Goal: Information Seeking & Learning: Learn about a topic

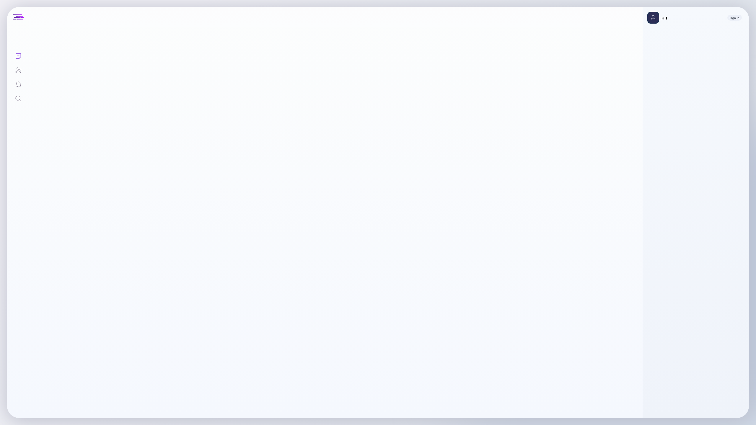
click at [18, 102] on div "Search" at bounding box center [18, 99] width 7 height 8
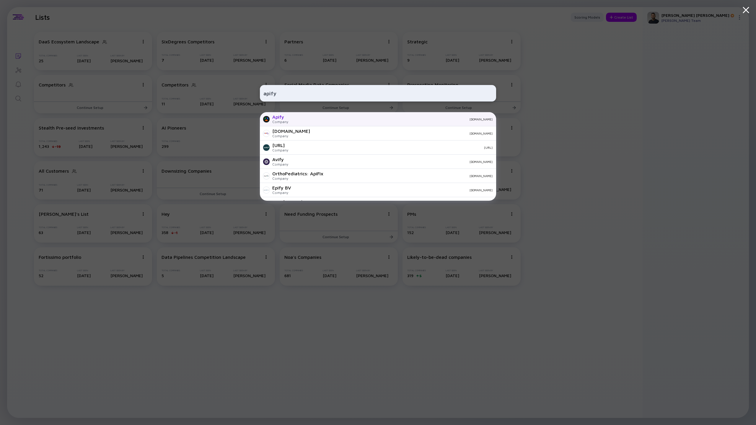
type input "apify"
click at [280, 118] on div "Apify" at bounding box center [280, 116] width 16 height 5
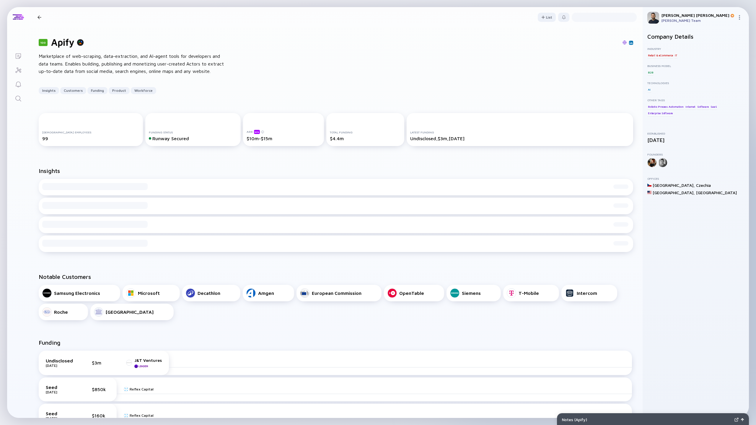
click at [254, 104] on div "Full-time Employees 99 Funding Status Runway Secured ARR beta $10m-$15m Total F…" at bounding box center [335, 131] width 613 height 54
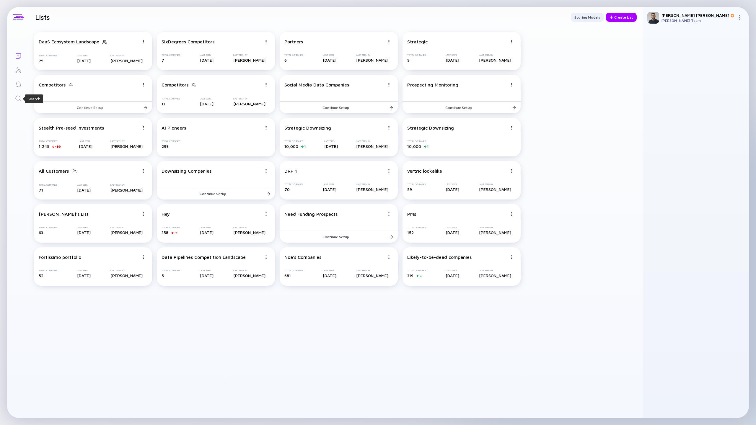
click at [17, 98] on icon "Search" at bounding box center [18, 98] width 7 height 7
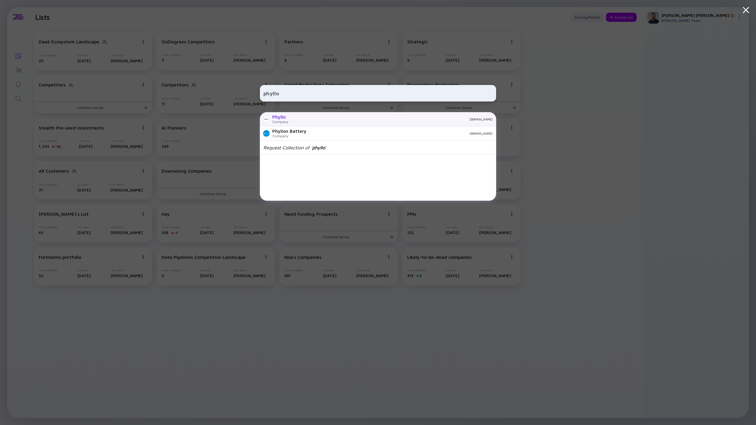
type input "phyllo"
click at [282, 120] on div "Company" at bounding box center [280, 122] width 16 height 4
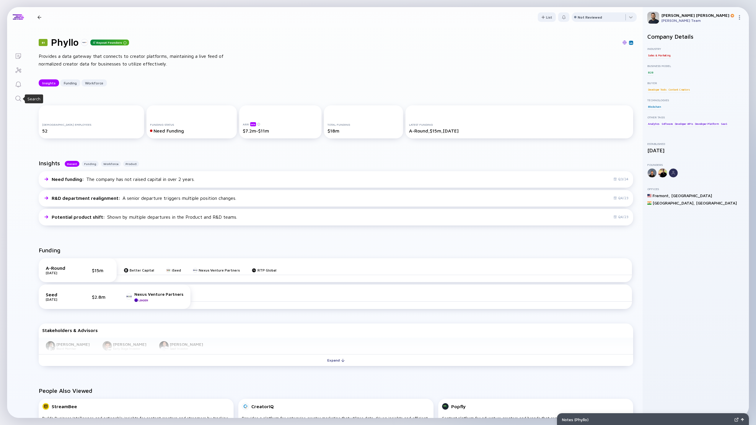
click at [21, 97] on icon "Search" at bounding box center [18, 98] width 7 height 7
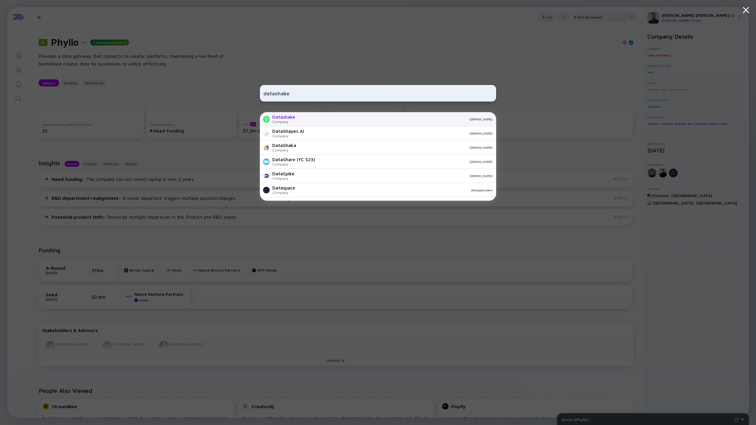
type input "datashake"
click at [286, 119] on div "Datashake" at bounding box center [283, 116] width 23 height 5
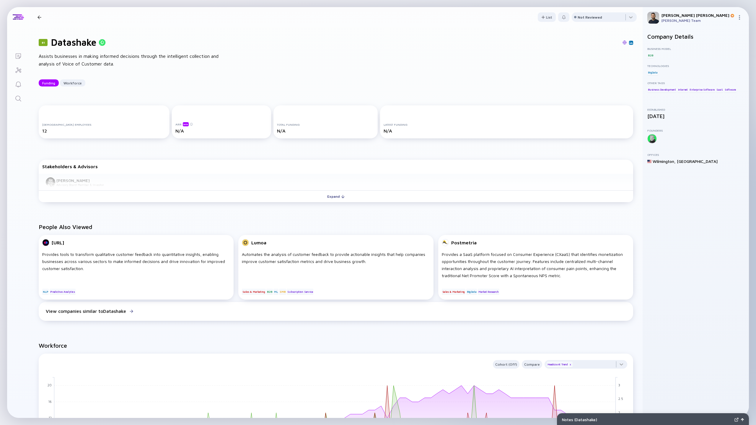
click at [624, 43] on img at bounding box center [624, 42] width 4 height 4
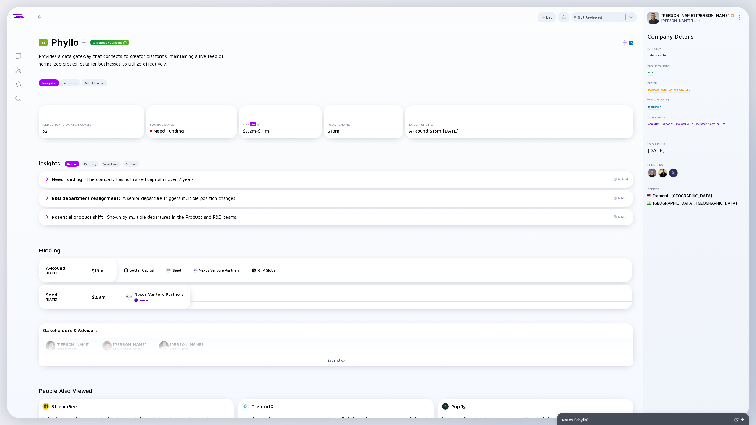
click at [16, 100] on icon "Search" at bounding box center [18, 98] width 7 height 7
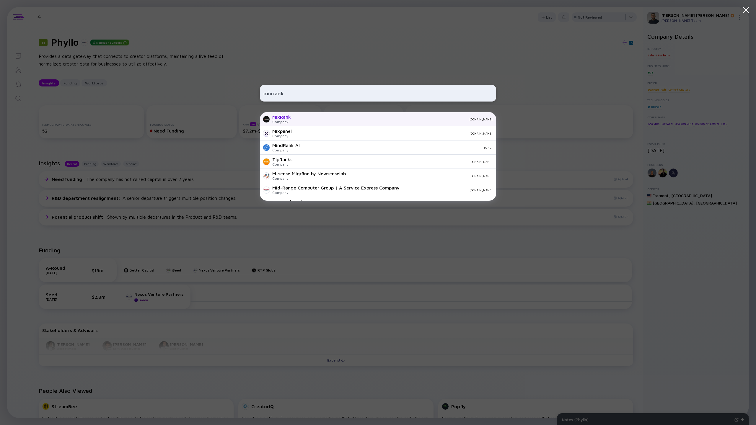
type input "mixrank"
click at [302, 119] on div "[DOMAIN_NAME]" at bounding box center [394, 120] width 197 height 4
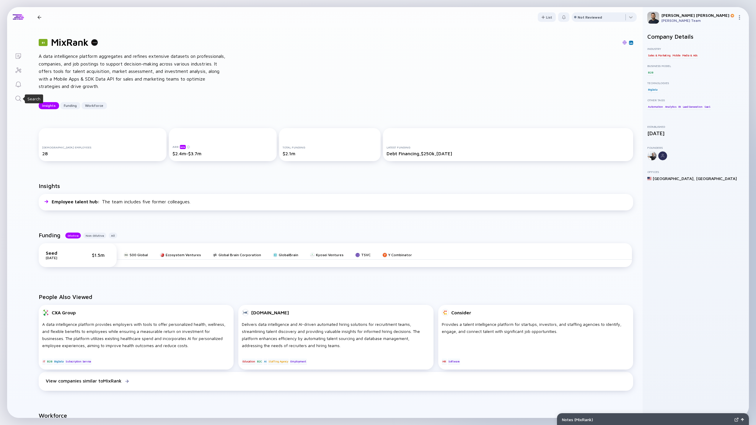
click at [15, 101] on icon "Search" at bounding box center [18, 98] width 7 height 7
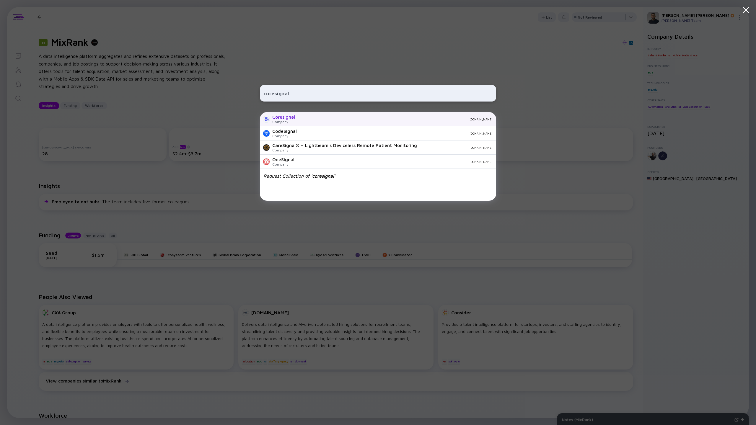
type input "coresignal"
click at [324, 122] on div "Coresignal Company [DOMAIN_NAME]" at bounding box center [378, 119] width 236 height 14
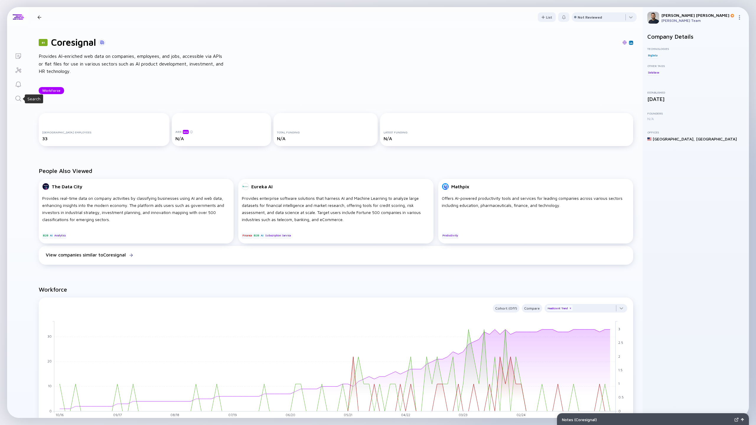
click at [16, 100] on icon "Search" at bounding box center [18, 99] width 6 height 6
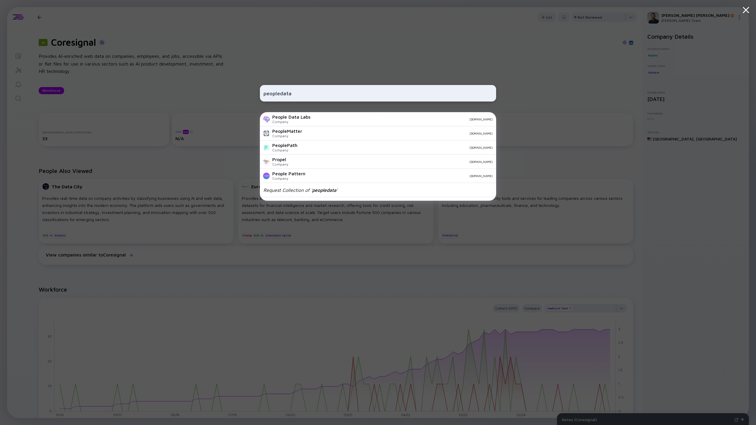
type input "peopledata"
click at [292, 119] on div "People Data Labs" at bounding box center [291, 116] width 38 height 5
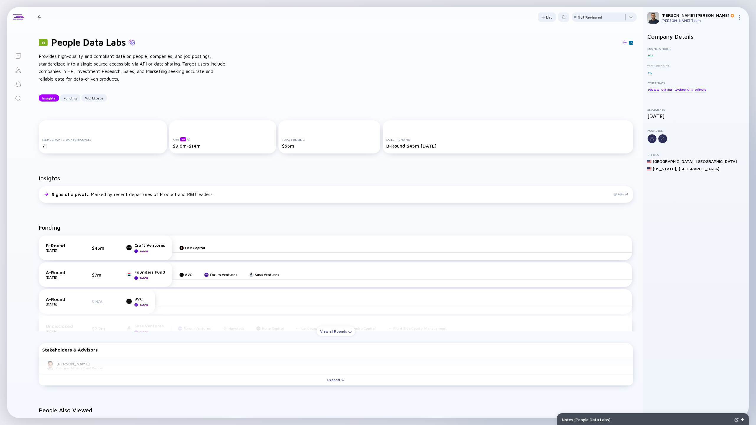
click at [23, 101] on link "Search" at bounding box center [18, 98] width 22 height 14
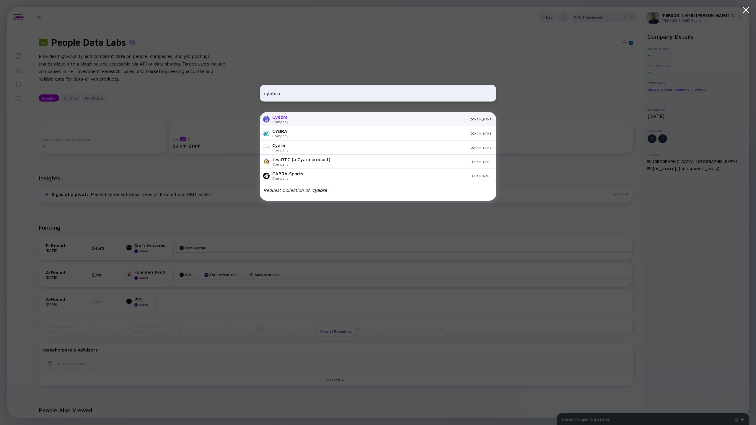
type input "cyabra"
click at [300, 120] on div "[DOMAIN_NAME]" at bounding box center [393, 120] width 200 height 4
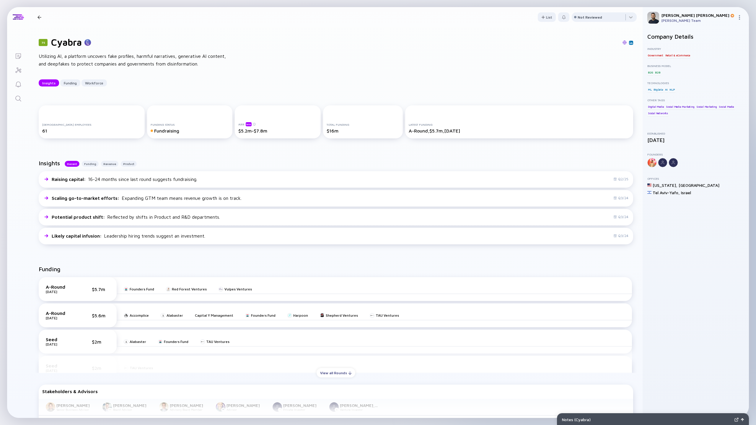
click at [18, 100] on icon "Search" at bounding box center [18, 98] width 7 height 7
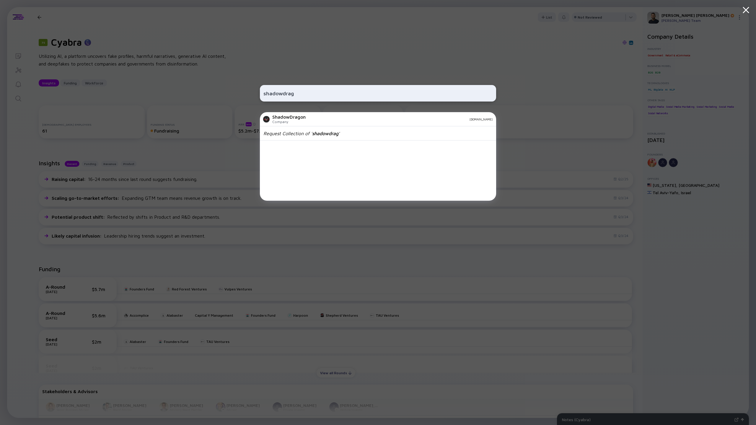
type input "shadowdrag"
click at [286, 121] on div "Company" at bounding box center [288, 122] width 33 height 4
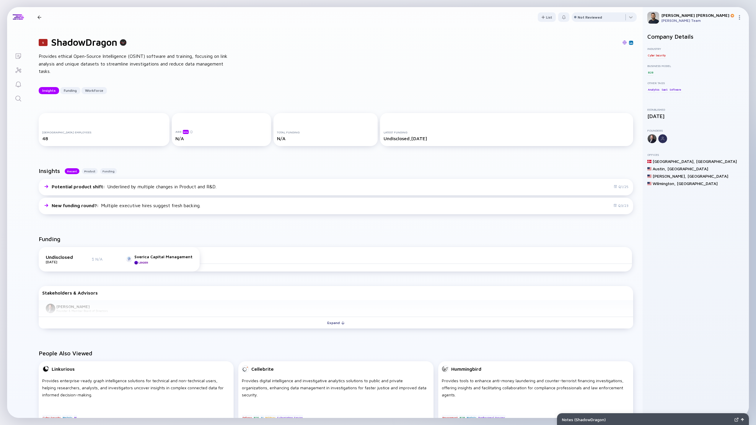
click at [18, 103] on link "Search" at bounding box center [18, 98] width 22 height 14
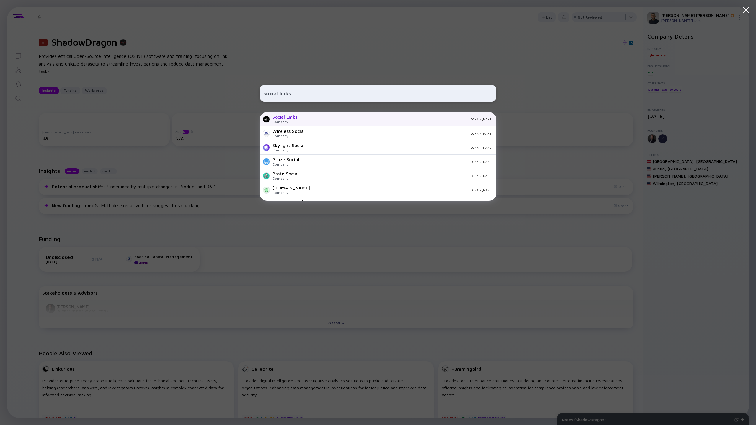
type input "social links"
click at [281, 120] on div "Company" at bounding box center [284, 122] width 25 height 4
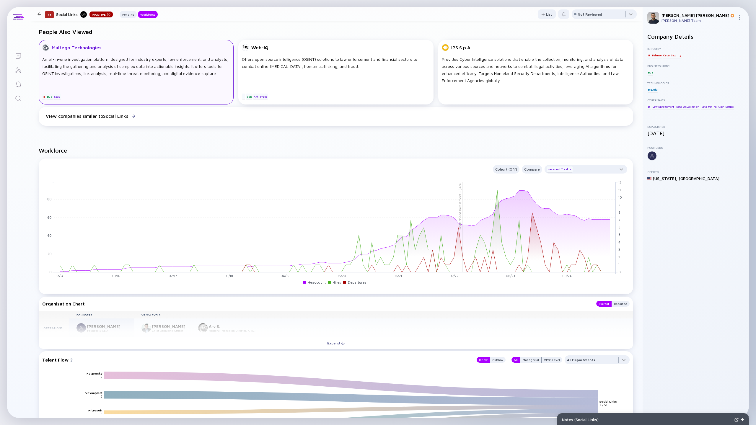
scroll to position [260, 0]
click at [19, 105] on div "Lists 24 Social Links Inactive Funding Workforce List Not Reviewed 24 Social Li…" at bounding box center [378, 212] width 742 height 411
click at [19, 105] on link "Search" at bounding box center [18, 98] width 22 height 14
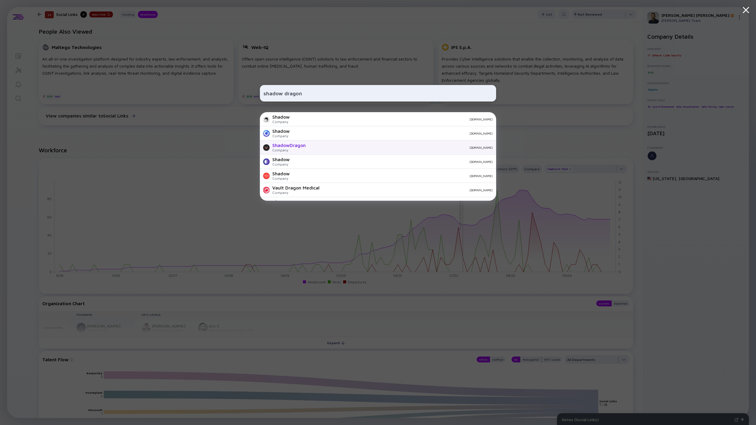
type input "shadow dragon"
click at [291, 144] on div "ShadowDragon" at bounding box center [288, 145] width 33 height 5
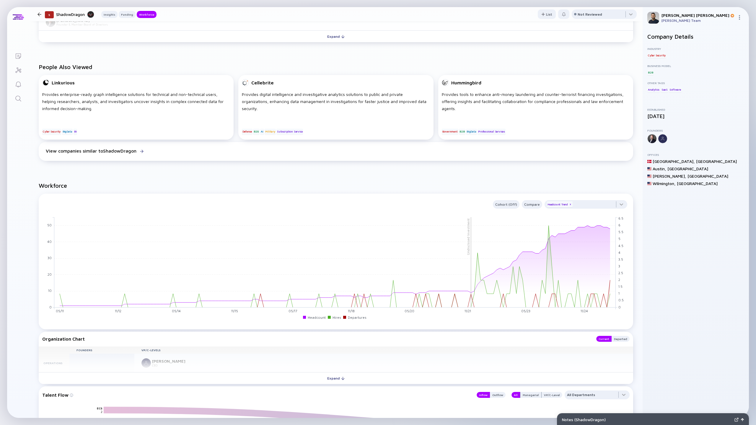
scroll to position [394, 0]
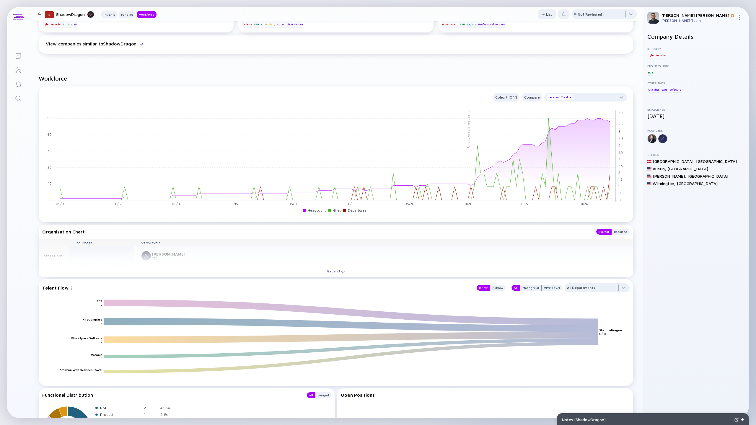
click at [16, 101] on icon "Search" at bounding box center [18, 98] width 7 height 7
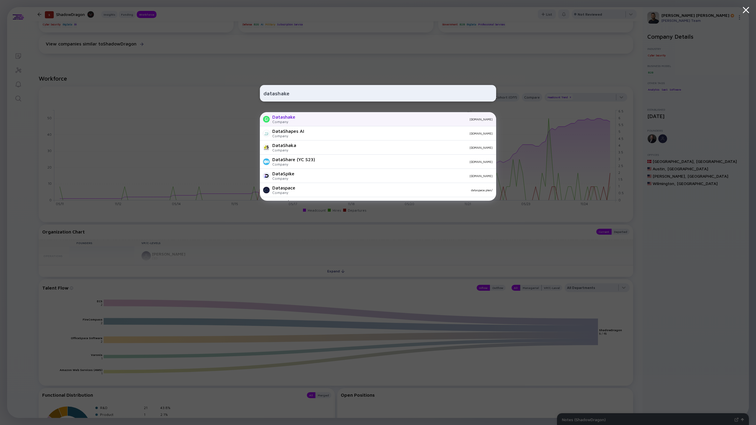
type input "datashake"
click at [295, 119] on div "Datashake" at bounding box center [283, 116] width 23 height 5
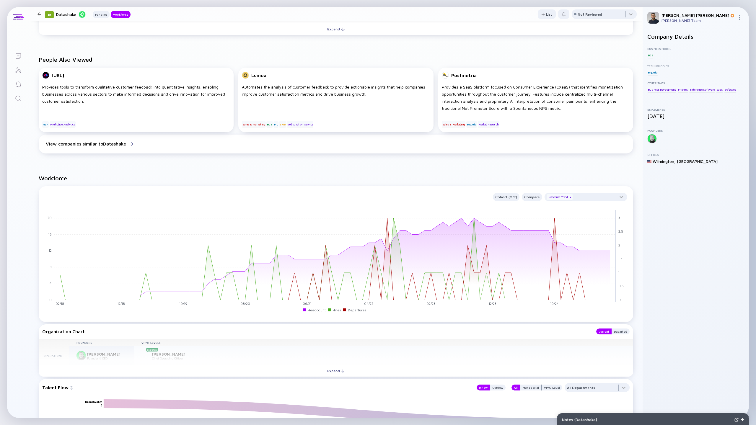
scroll to position [184, 0]
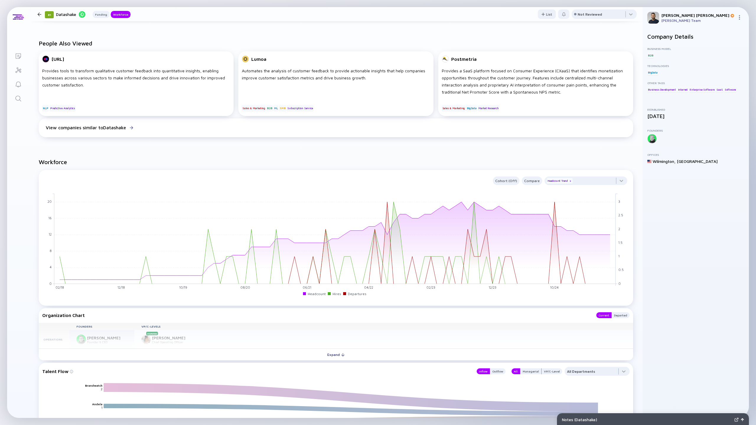
click at [21, 101] on icon "Search" at bounding box center [18, 98] width 7 height 7
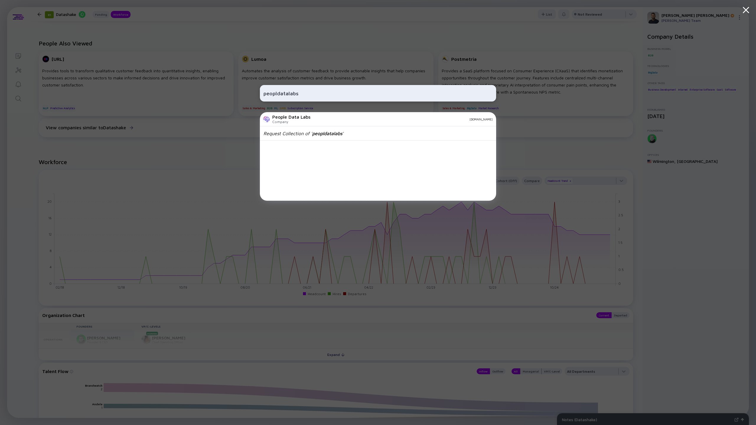
click at [277, 94] on input "peopldatalabs" at bounding box center [377, 93] width 229 height 11
type input "peopledatalabs"
click at [282, 112] on div "peopledatalabs People Data Labs Company peopledatalabs.com Request Collection o…" at bounding box center [378, 212] width 236 height 425
click at [278, 118] on div "People Data Labs" at bounding box center [291, 116] width 38 height 5
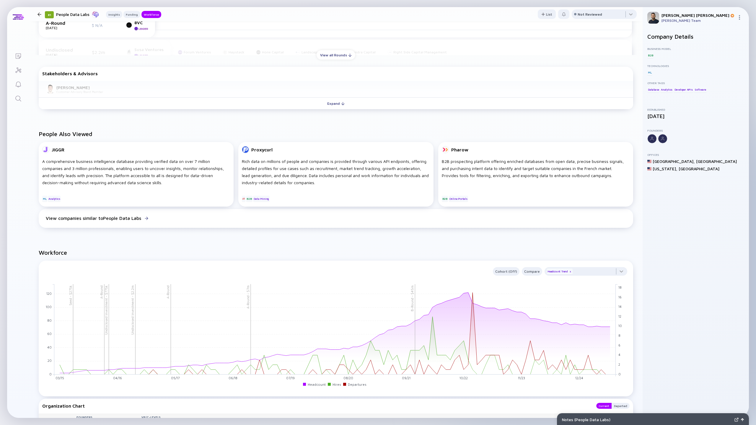
scroll to position [334, 0]
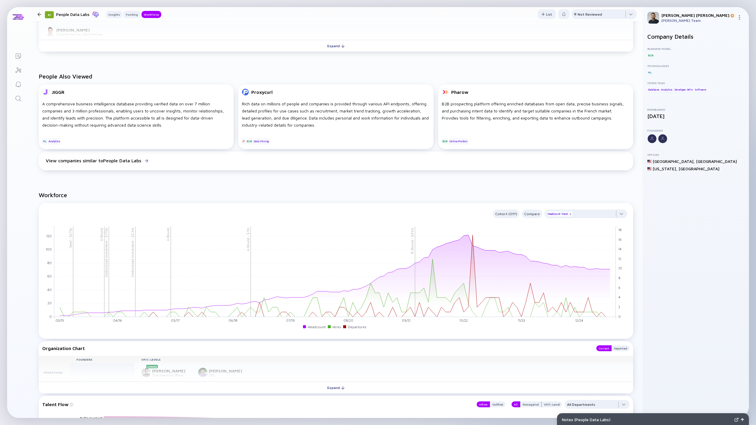
click at [22, 97] on link "Search" at bounding box center [18, 98] width 22 height 14
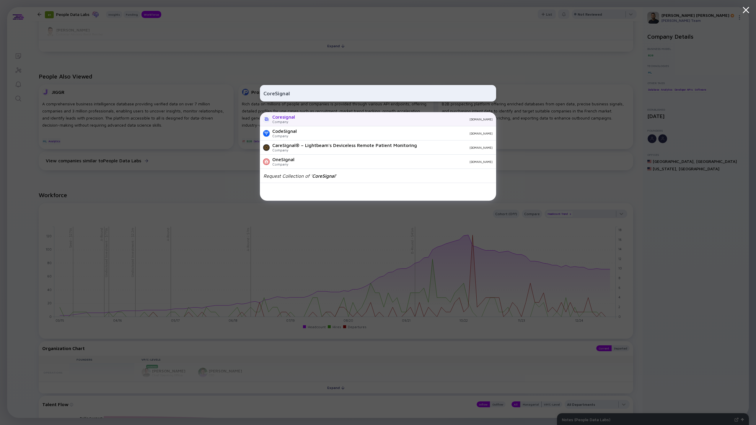
type input "CoreSignal"
click at [289, 123] on div "Company" at bounding box center [283, 122] width 23 height 4
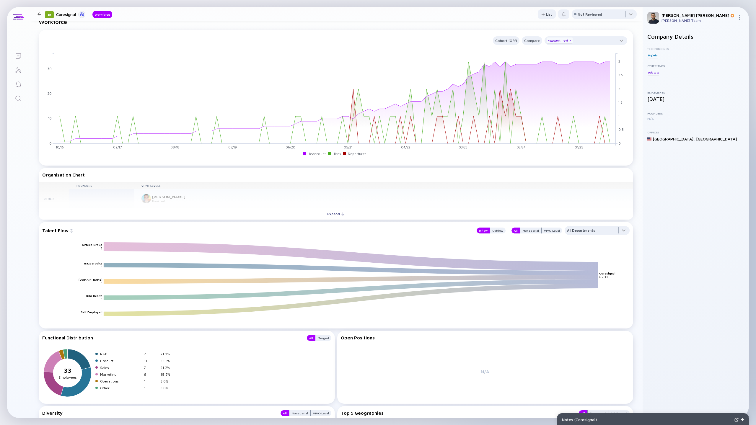
scroll to position [213, 0]
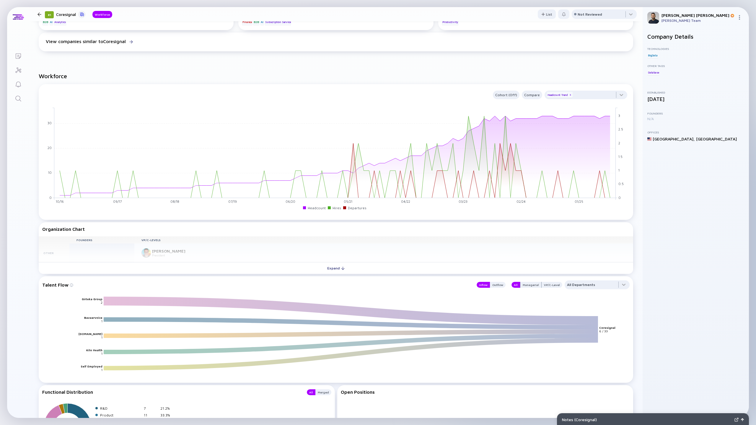
click at [20, 95] on icon "Search" at bounding box center [18, 98] width 7 height 7
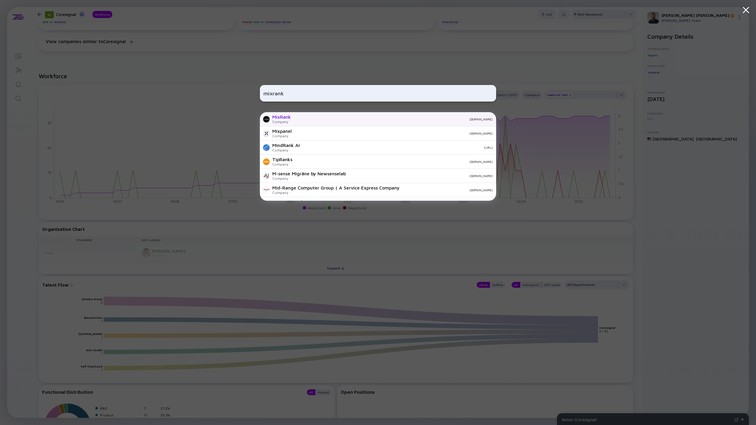
type input "mixrank"
click at [288, 122] on div "Company" at bounding box center [281, 122] width 19 height 4
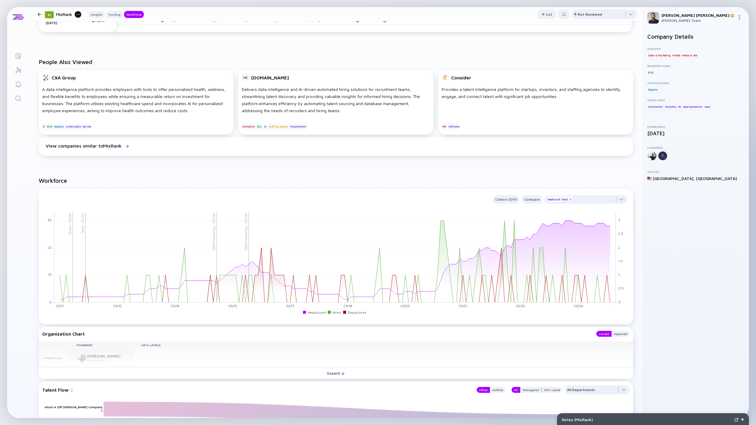
scroll to position [247, 0]
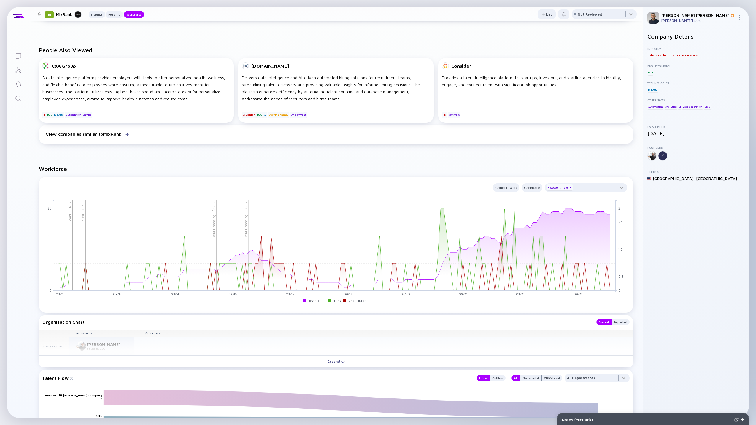
click at [22, 102] on link "Search" at bounding box center [18, 98] width 22 height 14
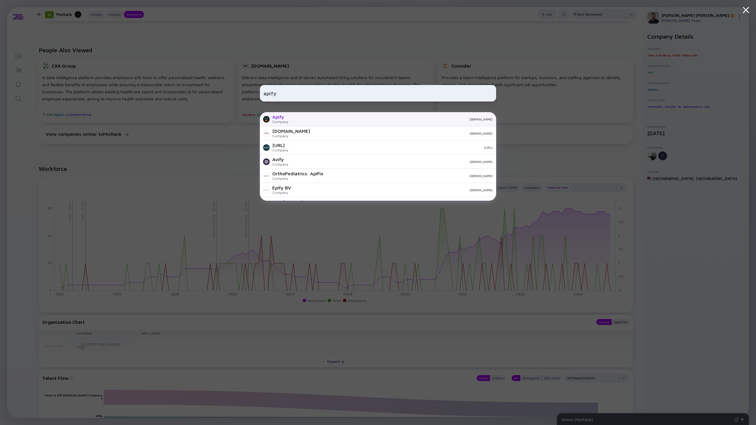
type input "apify"
click at [289, 122] on div "Apify Company apify.com" at bounding box center [378, 119] width 236 height 14
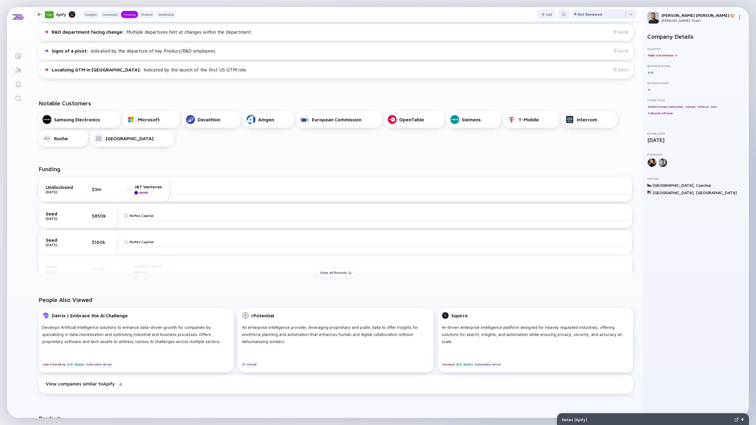
scroll to position [314, 0]
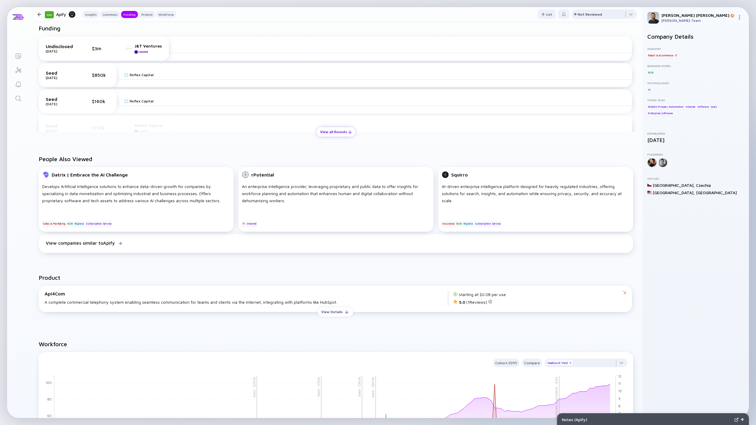
click at [332, 133] on div "View all Rounds" at bounding box center [336, 131] width 39 height 9
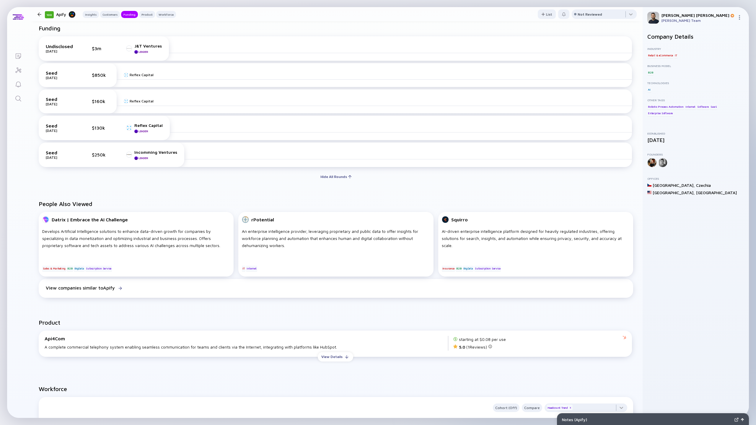
scroll to position [287, 0]
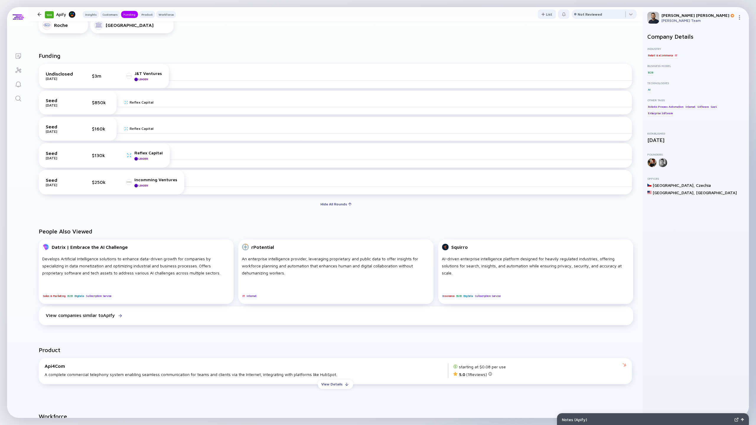
click at [20, 103] on link "Search" at bounding box center [18, 98] width 22 height 14
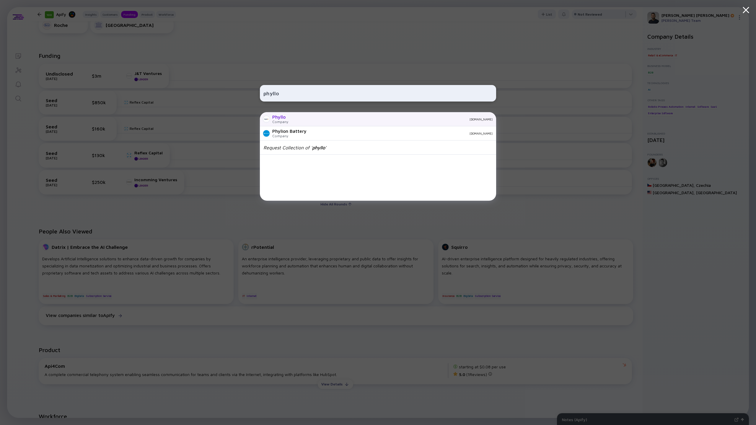
type input "phyllo"
click at [281, 118] on div "Phyllo" at bounding box center [280, 116] width 16 height 5
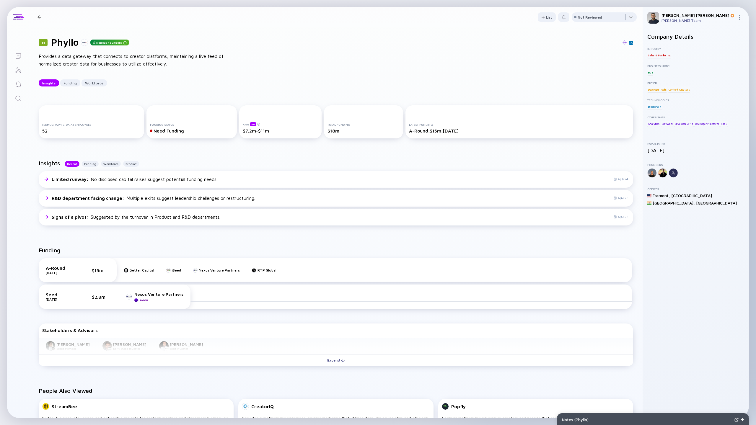
click at [627, 41] on div at bounding box center [384, 42] width 498 height 5
click at [624, 42] on img at bounding box center [624, 42] width 4 height 4
